Goal: Information Seeking & Learning: Learn about a topic

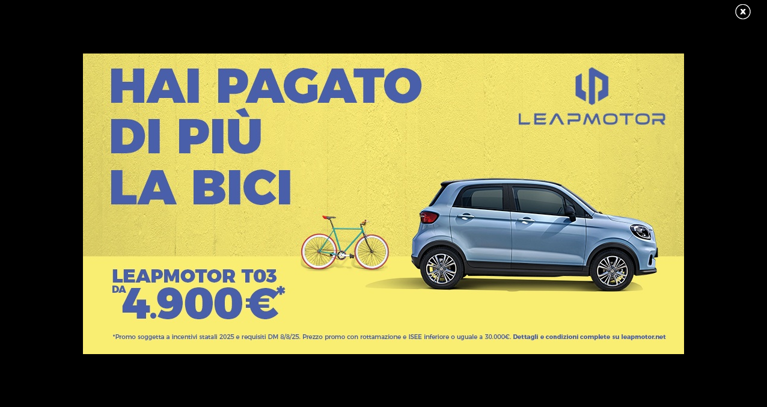
click at [61, 297] on div at bounding box center [383, 203] width 766 height 300
click at [741, 13] on link at bounding box center [749, 12] width 30 height 18
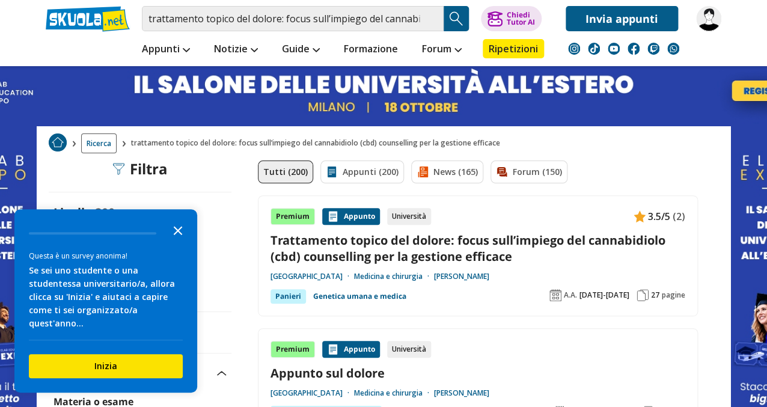
click at [186, 242] on icon "Close the survey" at bounding box center [178, 230] width 24 height 24
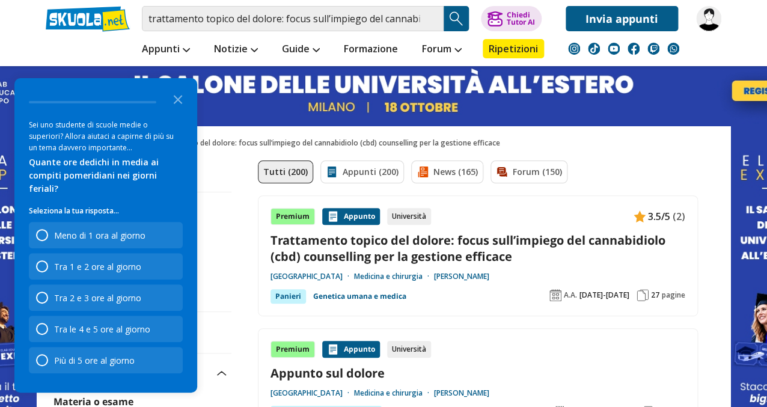
click at [230, 258] on div "Livello 200 Scuola Media 23 Scuola Superiore 200 Università 200" at bounding box center [140, 251] width 183 height 94
click at [174, 111] on icon "Close the survey" at bounding box center [178, 99] width 24 height 24
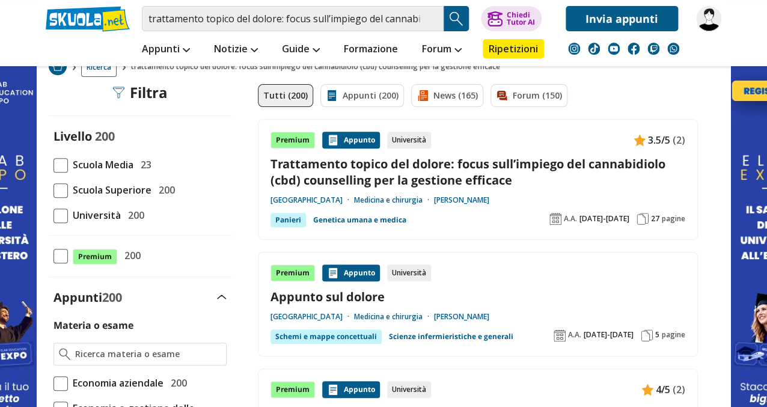
scroll to position [77, 0]
click at [61, 218] on span at bounding box center [60, 215] width 14 height 14
click at [53, 215] on input "Università 200" at bounding box center [53, 215] width 0 height 0
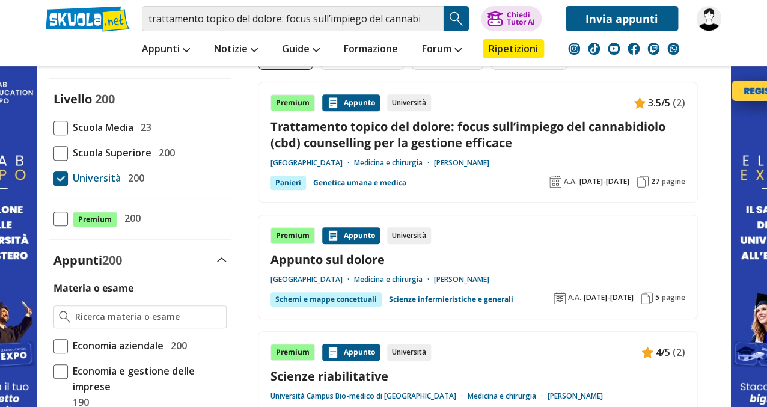
scroll to position [115, 0]
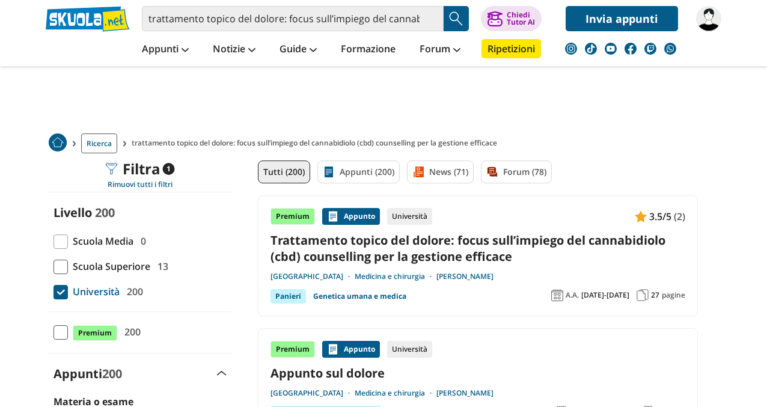
click at [435, 242] on link "Trattamento topico del dolore: focus sull’impiego del cannabidiolo (cbd) counse…" at bounding box center [477, 248] width 415 height 32
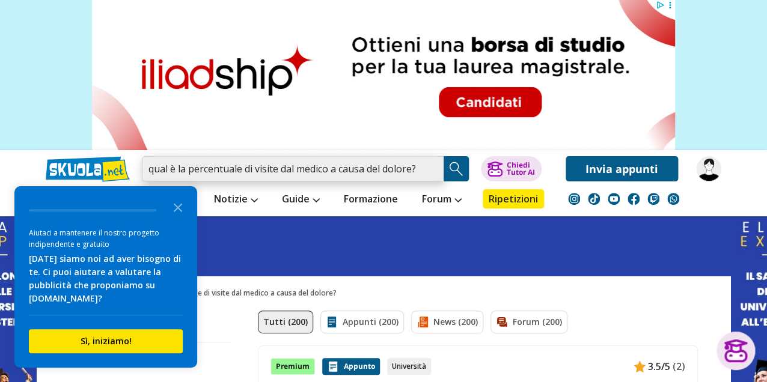
click at [190, 173] on input "qual è la percentuale di visite dal medico a causa del dolore?" at bounding box center [293, 168] width 302 height 25
paste input "Quale delle seguenti patologie NON è associata ad un dolore neuropatico"
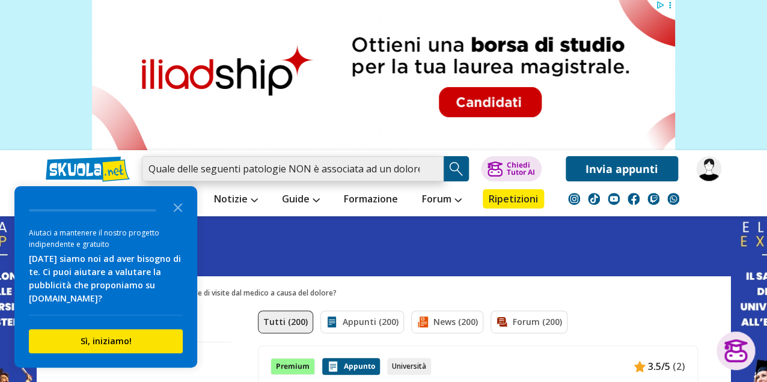
scroll to position [0, 43]
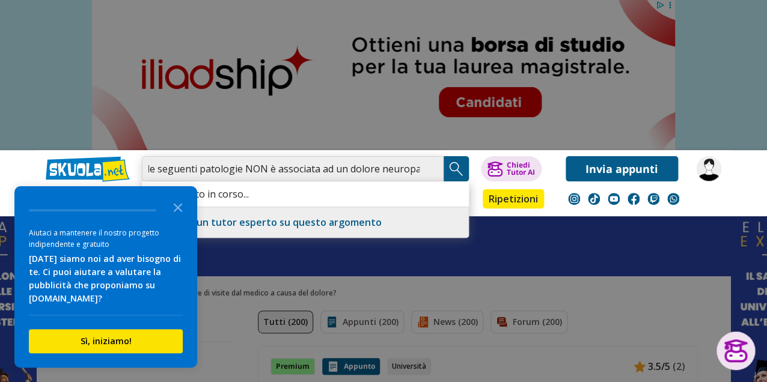
type input "Quale delle seguenti patologie NON è associata ad un dolore neuropatico?"
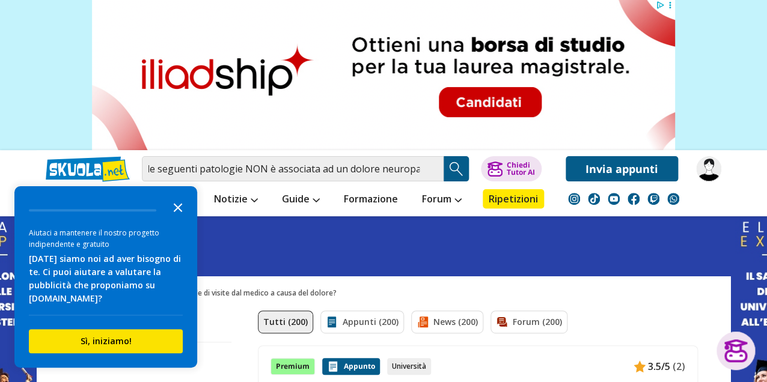
click at [179, 212] on polygon "Close the survey" at bounding box center [178, 207] width 9 height 9
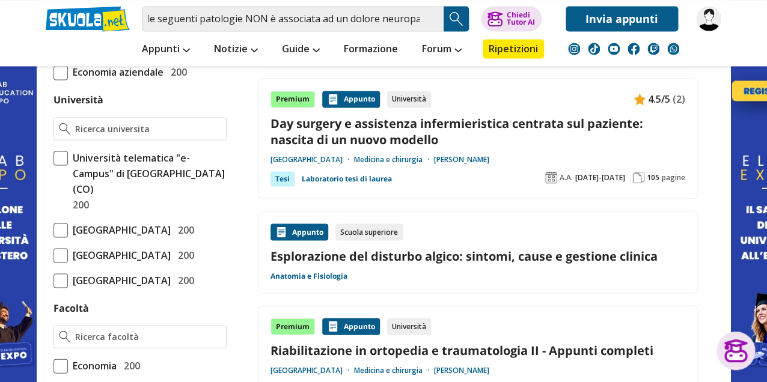
scroll to position [654, 0]
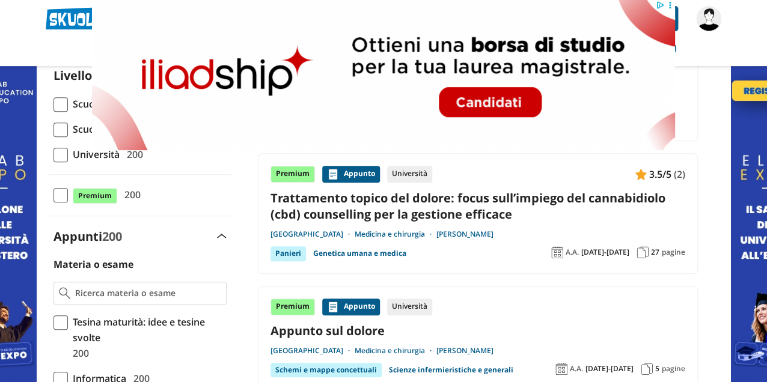
scroll to position [87, 0]
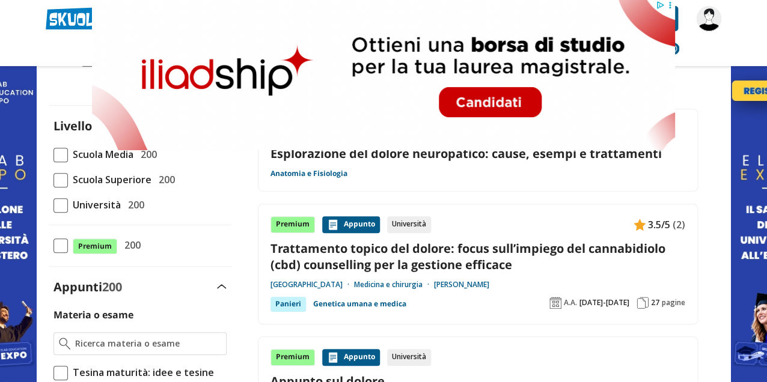
click at [412, 265] on link "Trattamento topico del dolore: focus sull’impiego del cannabidiolo (cbd) counse…" at bounding box center [477, 256] width 415 height 32
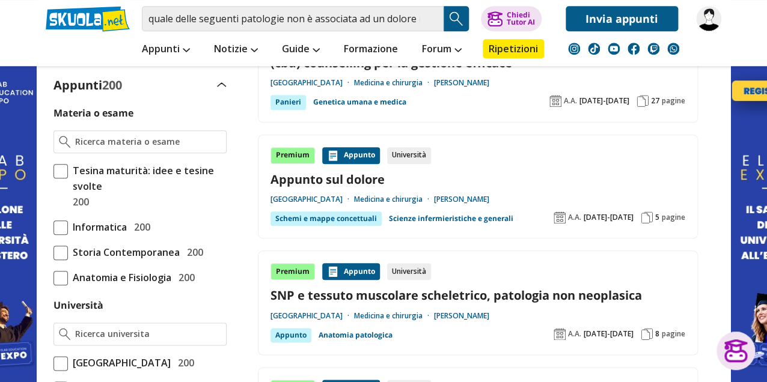
scroll to position [558, 0]
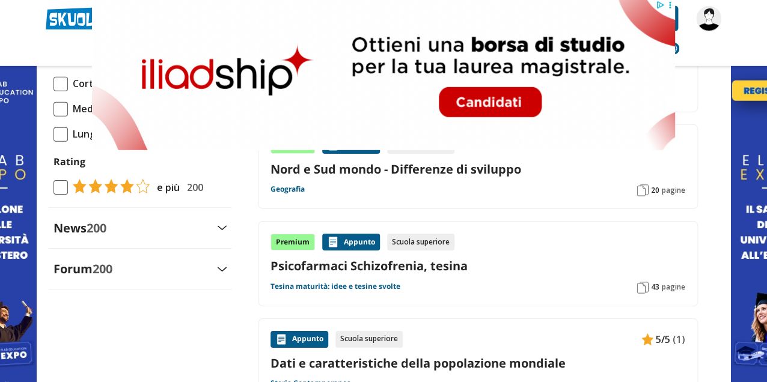
scroll to position [1336, 0]
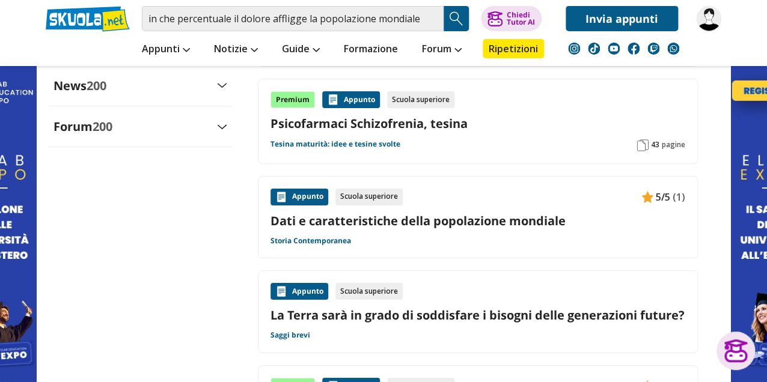
click at [19, 218] on link at bounding box center [383, 252] width 767 height 505
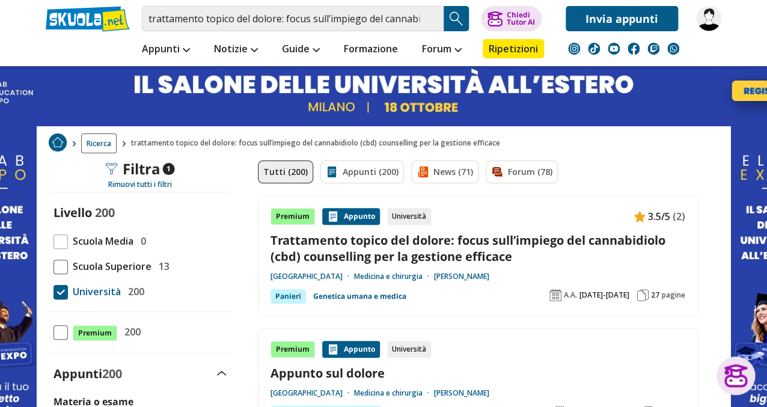
click at [363, 257] on link "Trattamento topico del dolore: focus sull’impiego del cannabidiolo (cbd) counse…" at bounding box center [477, 248] width 415 height 32
